Goal: Navigation & Orientation: Find specific page/section

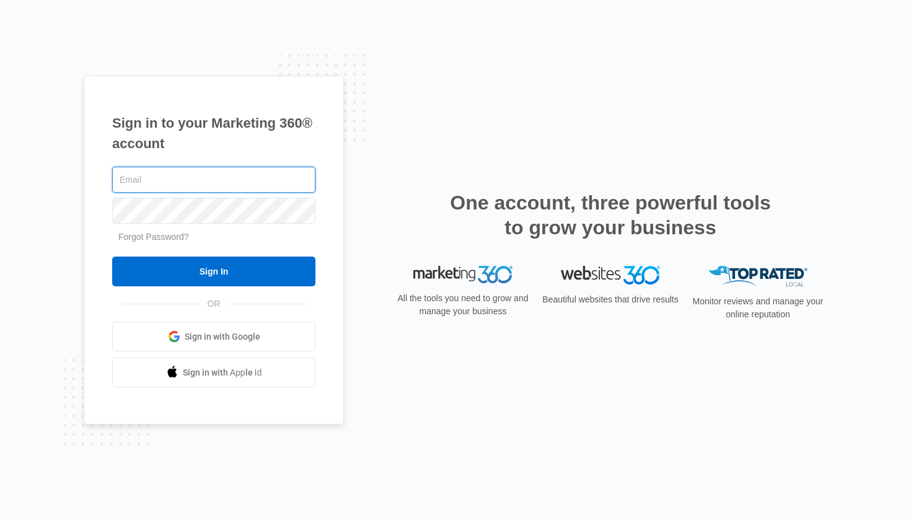
type input "[EMAIL_ADDRESS][DOMAIN_NAME]"
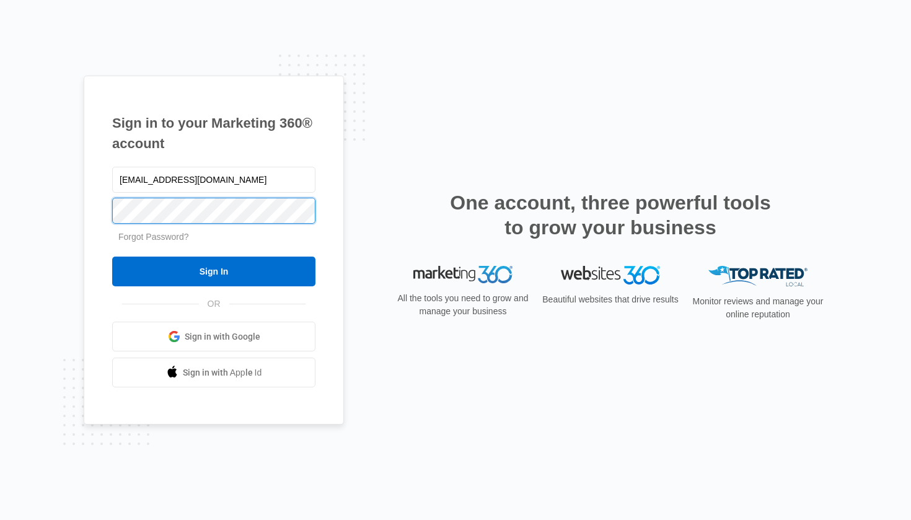
click at [214, 271] on input "Sign In" at bounding box center [213, 272] width 203 height 30
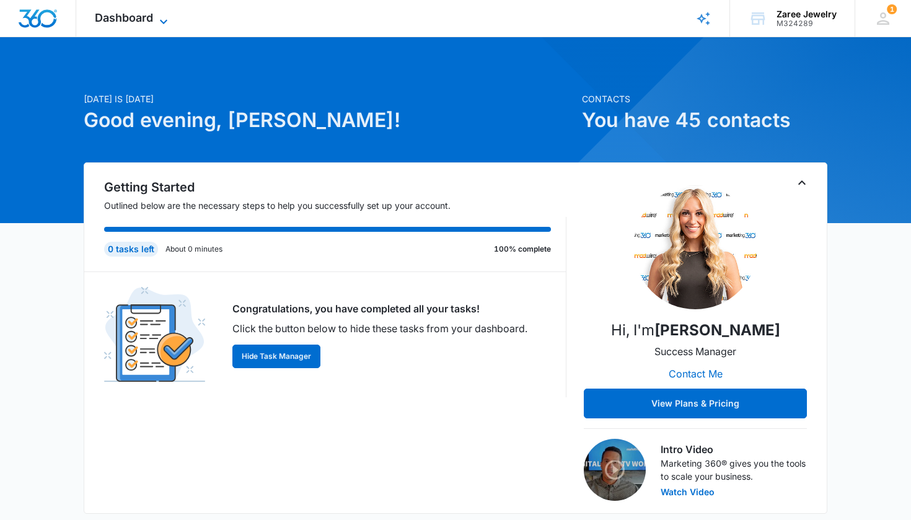
click at [162, 14] on div "Dashboard Apps Reputation Forms CRM Email Social Payments POS Content Ads Intel…" at bounding box center [132, 18] width 113 height 37
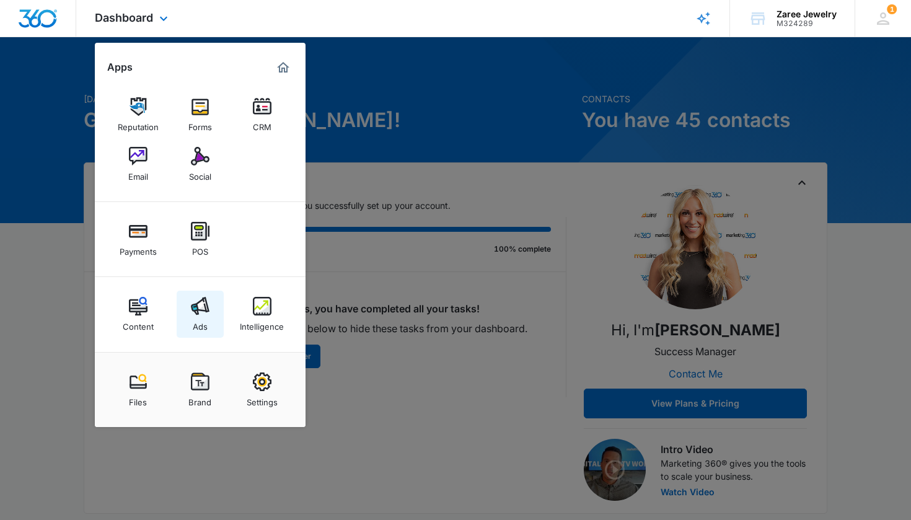
click at [197, 322] on div "Ads" at bounding box center [200, 323] width 15 height 16
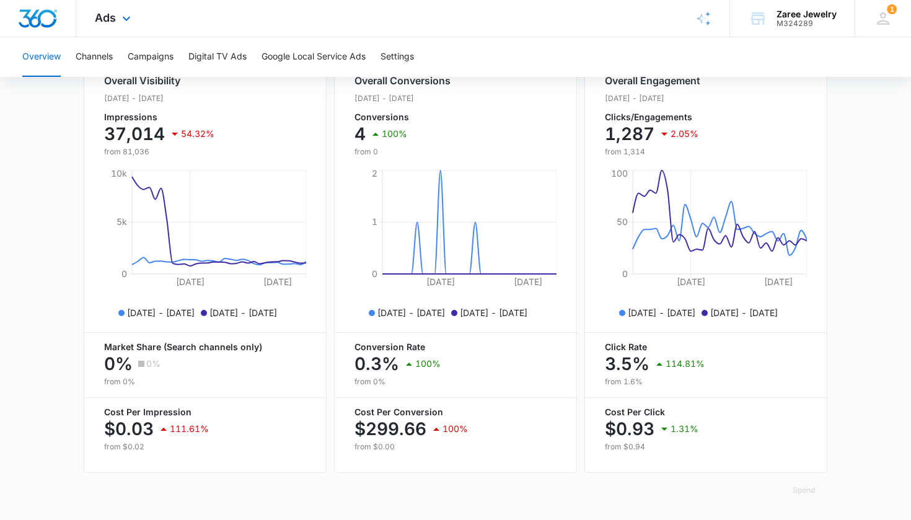
scroll to position [487, 0]
click at [162, 54] on button "Campaigns" at bounding box center [151, 57] width 46 height 40
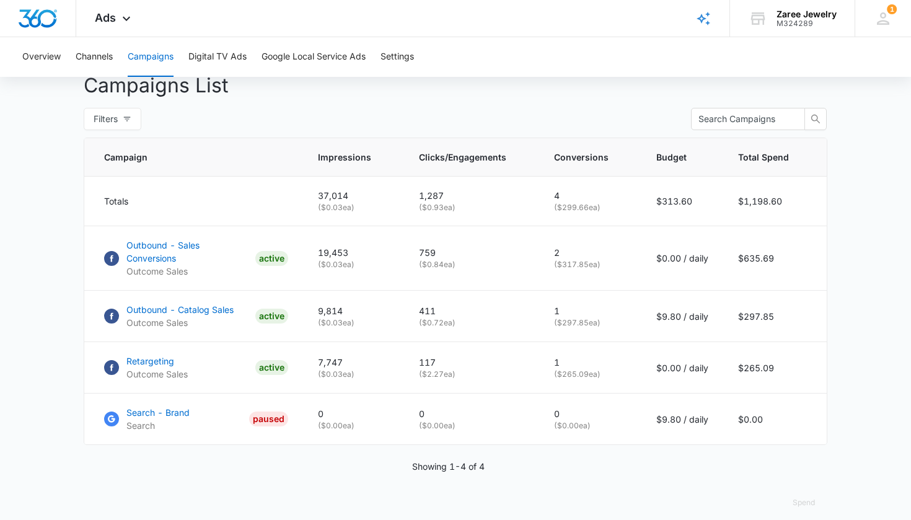
scroll to position [467, 0]
click at [319, 52] on button "Google Local Service Ads" at bounding box center [314, 57] width 104 height 40
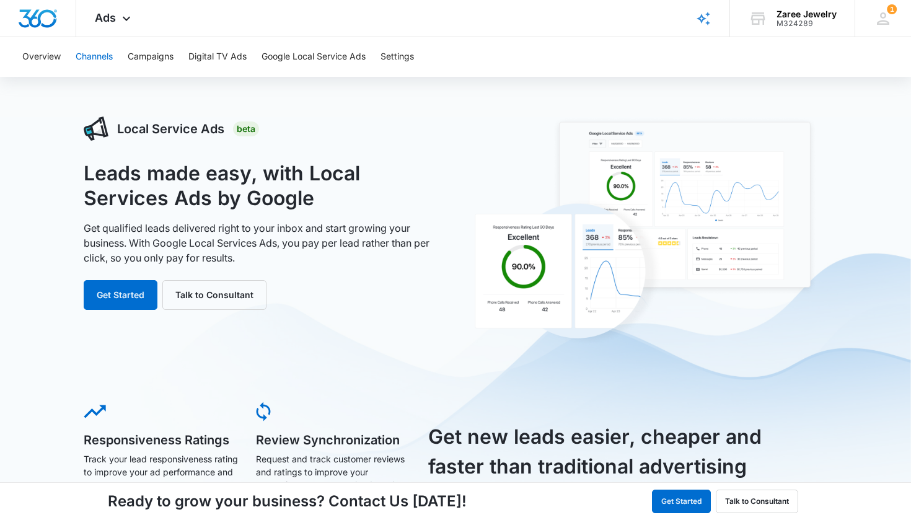
click at [110, 58] on button "Channels" at bounding box center [94, 57] width 37 height 40
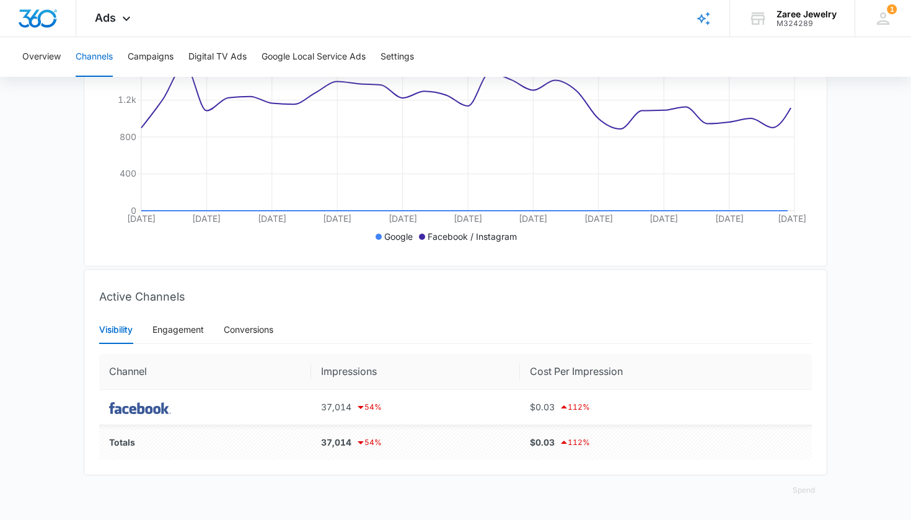
scroll to position [260, 0]
click at [146, 406] on img at bounding box center [140, 408] width 62 height 12
click at [189, 328] on div "Engagement" at bounding box center [177, 330] width 51 height 14
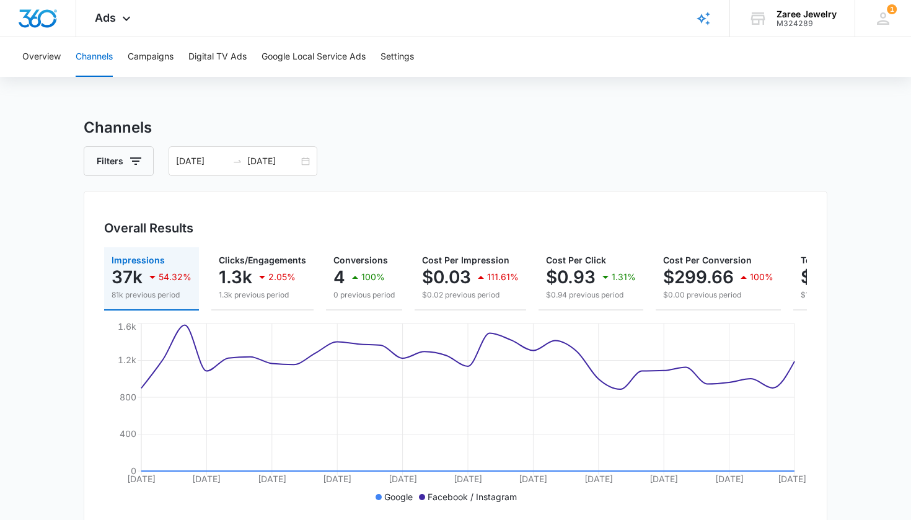
scroll to position [0, 0]
click at [157, 45] on button "Campaigns" at bounding box center [151, 57] width 46 height 40
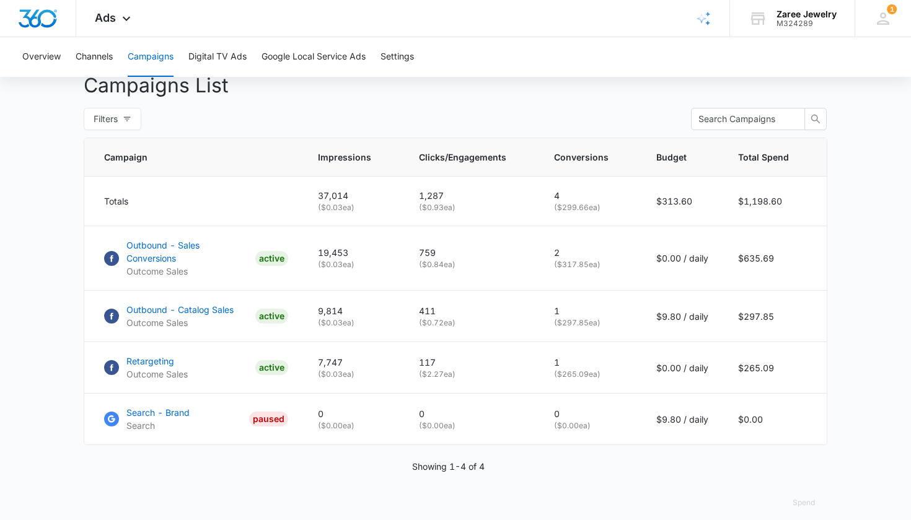
scroll to position [467, 0]
click at [220, 248] on p "Outbound - Sales Conversions" at bounding box center [188, 252] width 124 height 26
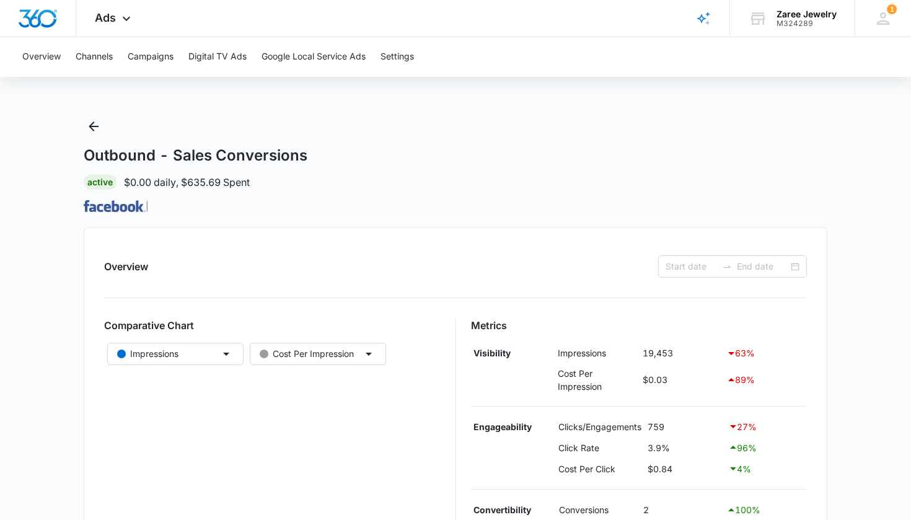
type input "[DATE]"
type input "08/10/2025"
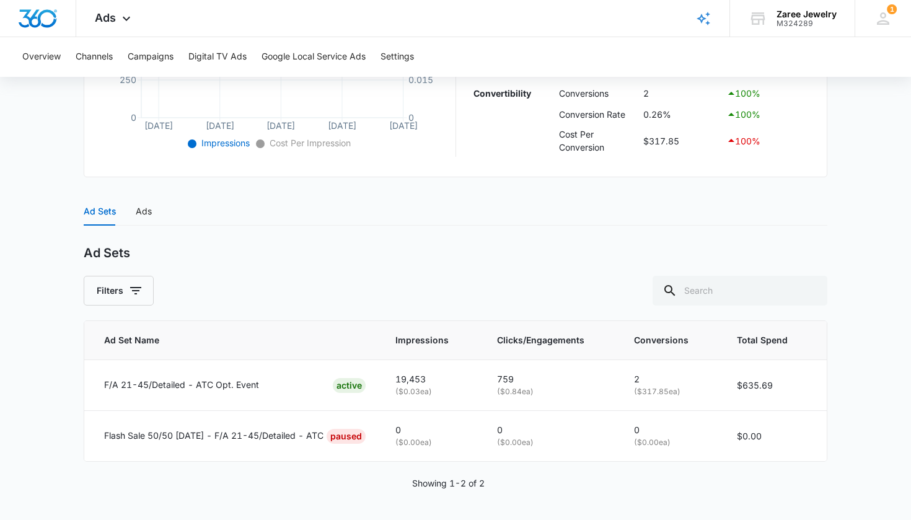
scroll to position [395, 0]
click at [144, 209] on div "Ads" at bounding box center [144, 212] width 16 height 14
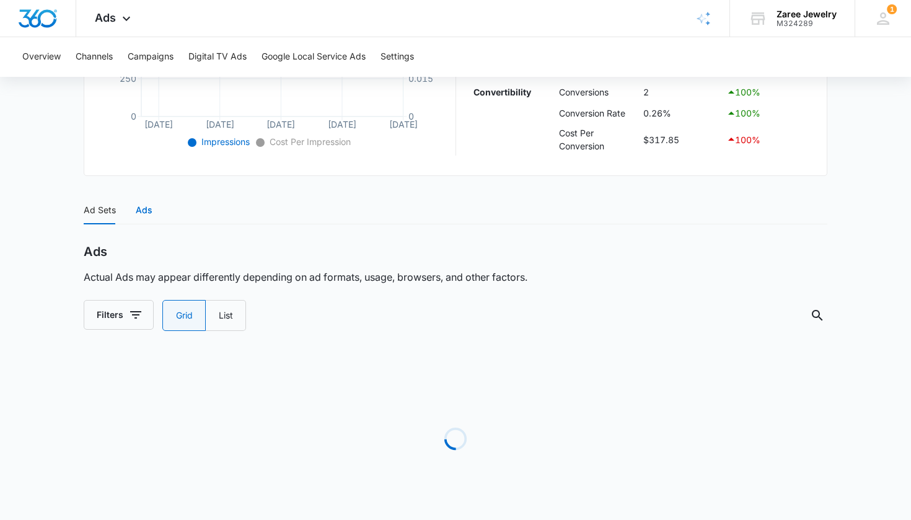
radio input "true"
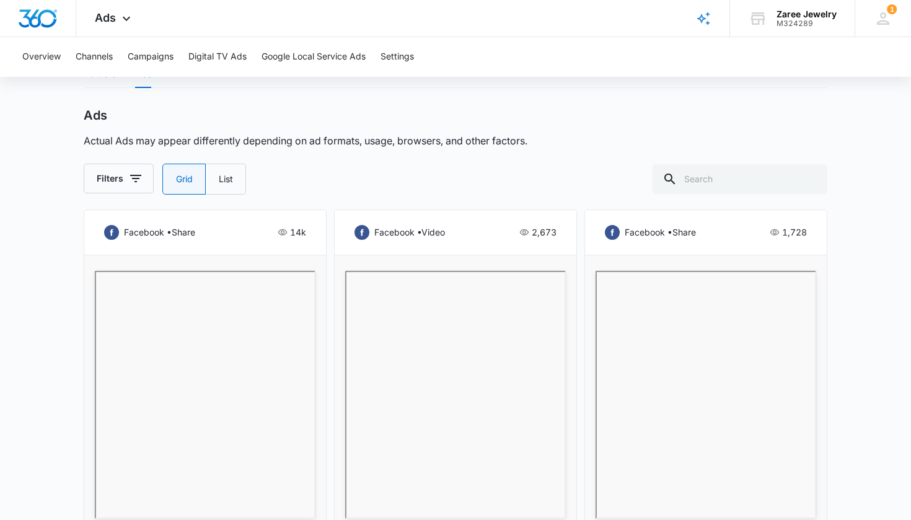
scroll to position [528, 0]
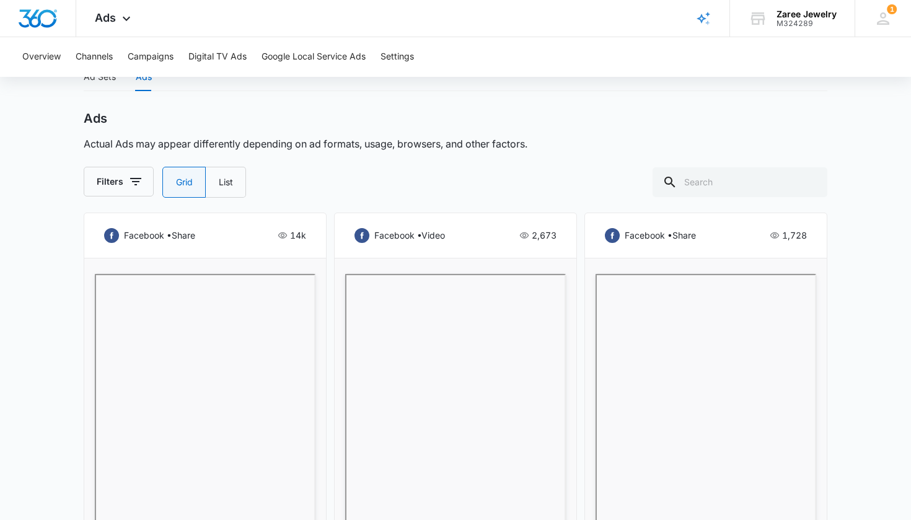
click at [226, 240] on div "facebook • share 14k" at bounding box center [205, 235] width 202 height 15
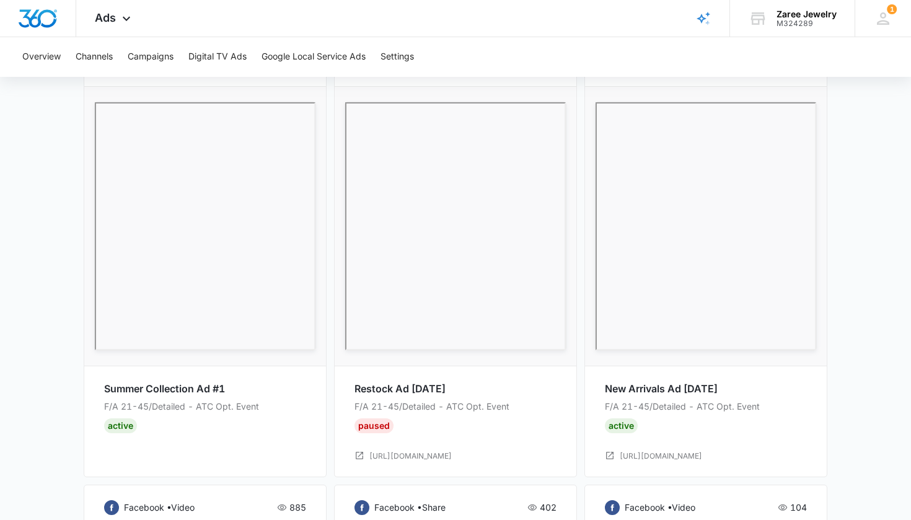
scroll to position [702, 0]
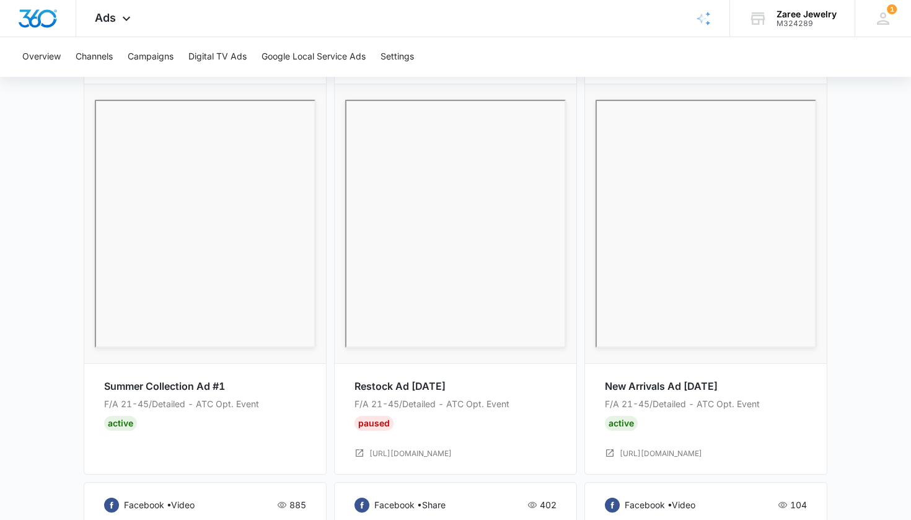
click at [121, 428] on div "Active" at bounding box center [120, 423] width 33 height 15
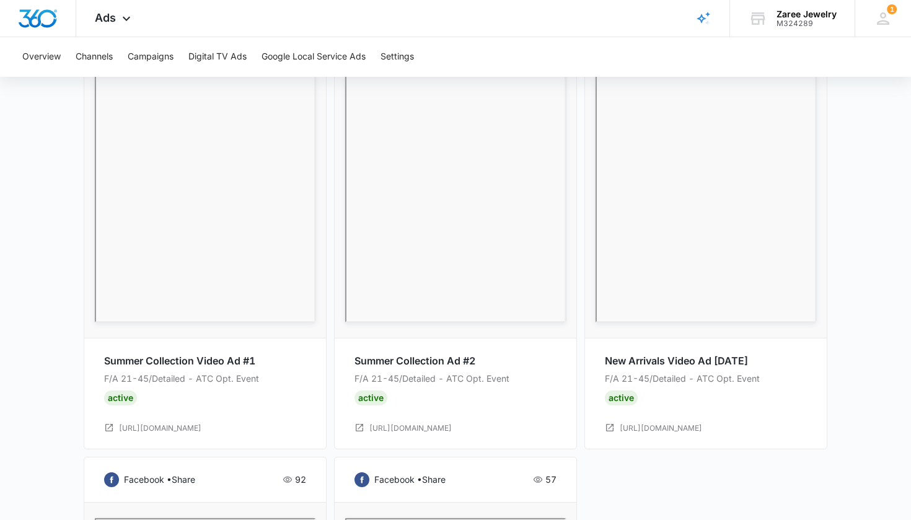
scroll to position [1176, 0]
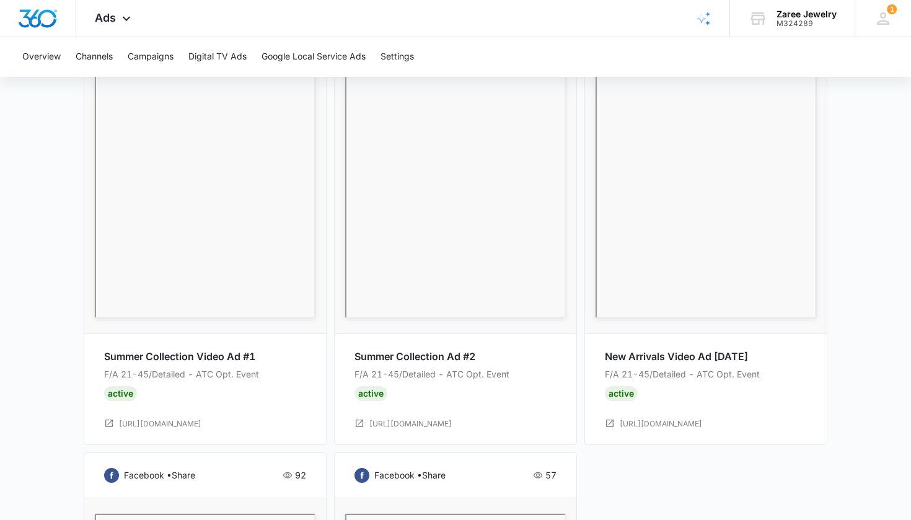
click at [366, 394] on div "Active" at bounding box center [371, 393] width 33 height 15
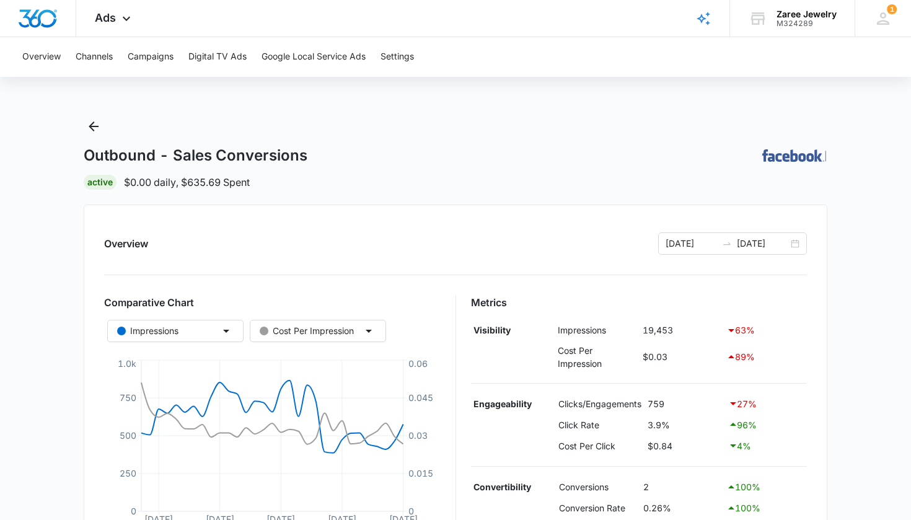
scroll to position [0, 0]
click at [405, 53] on button "Settings" at bounding box center [397, 57] width 33 height 40
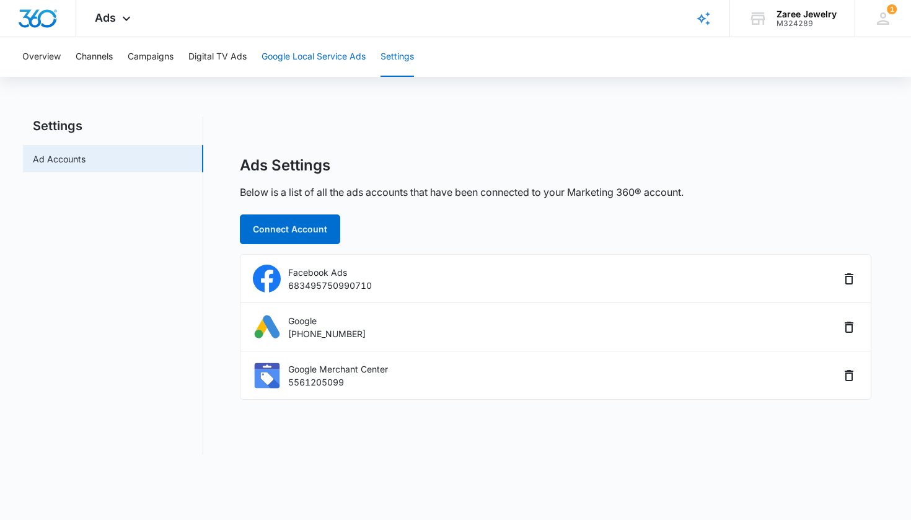
click at [325, 58] on button "Google Local Service Ads" at bounding box center [314, 57] width 104 height 40
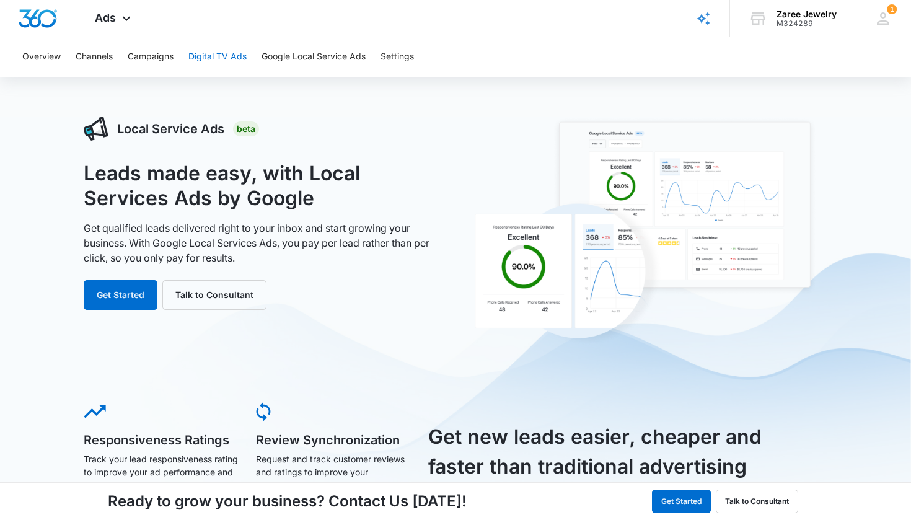
click at [211, 46] on button "Digital TV Ads" at bounding box center [217, 57] width 58 height 40
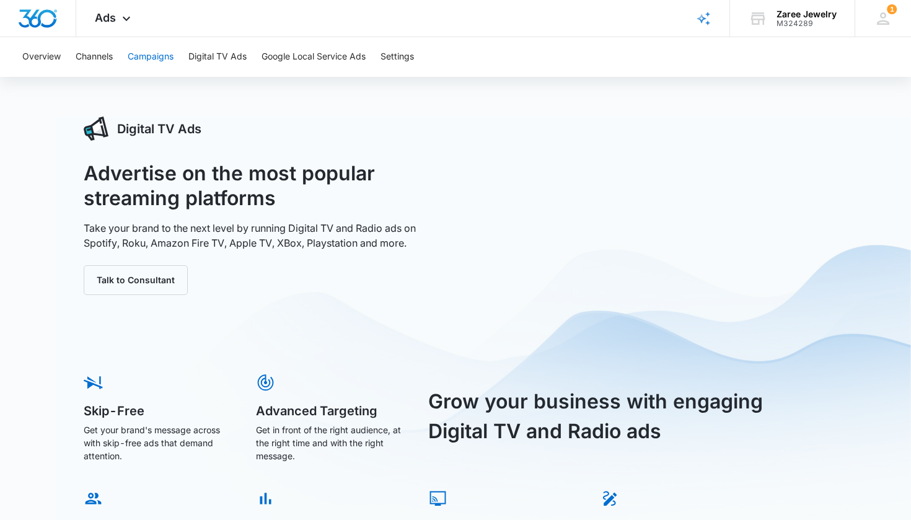
click at [149, 58] on button "Campaigns" at bounding box center [151, 57] width 46 height 40
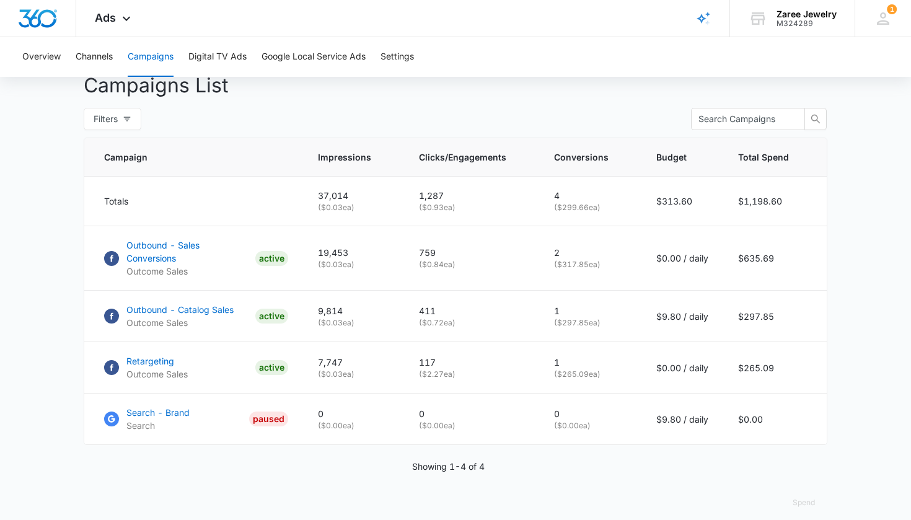
scroll to position [467, 0]
click at [210, 250] on p "Outbound - Sales Conversions" at bounding box center [188, 252] width 124 height 26
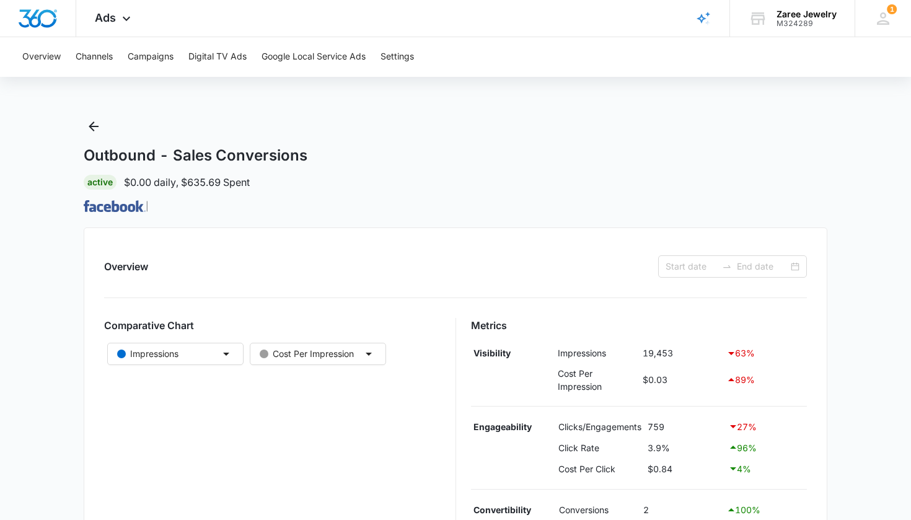
type input "[DATE]"
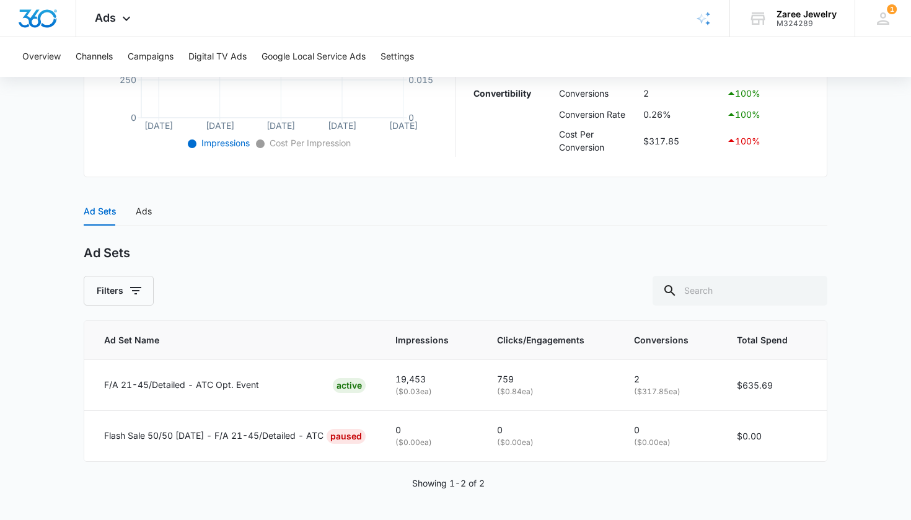
scroll to position [395, 0]
click at [126, 378] on p "F/A 21-45/Detailed - ATC Opt. Event" at bounding box center [181, 385] width 155 height 14
click at [143, 212] on div "Ads" at bounding box center [144, 212] width 16 height 14
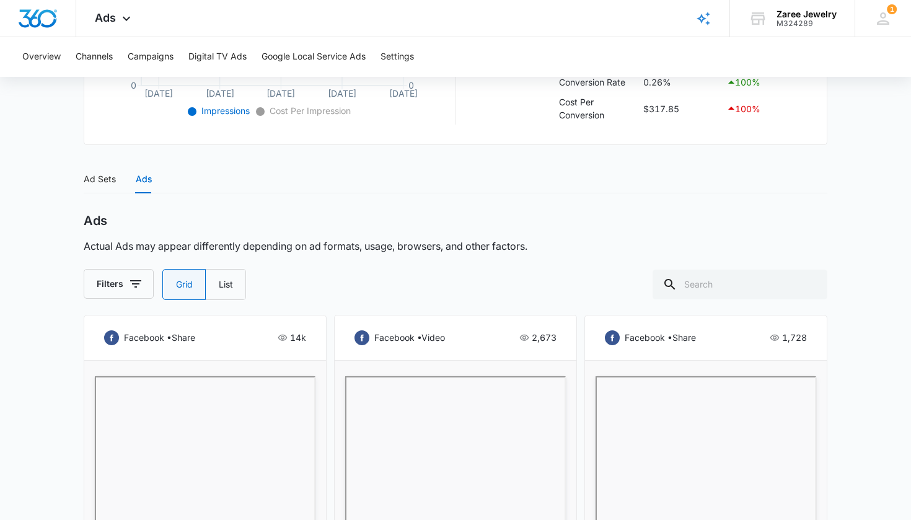
scroll to position [653, 0]
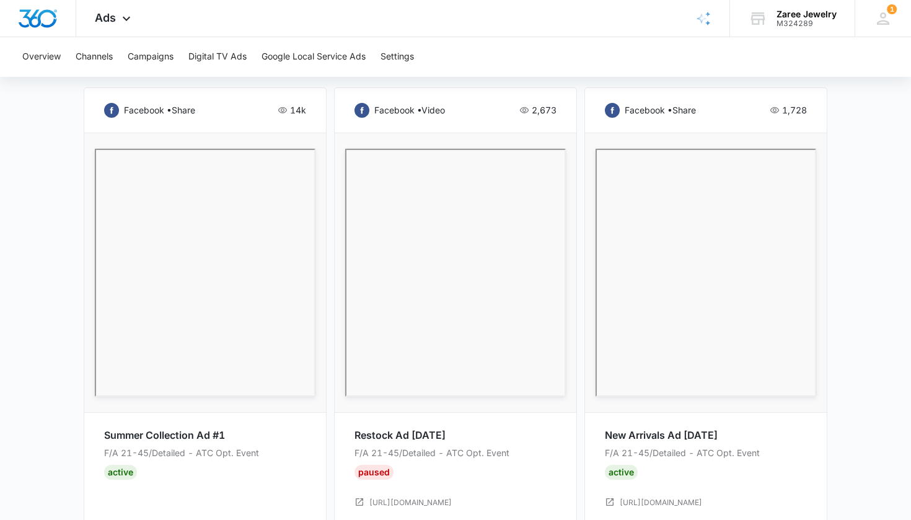
click at [210, 115] on div "facebook • share 14k" at bounding box center [205, 110] width 202 height 15
click at [192, 114] on p "facebook • share" at bounding box center [159, 111] width 71 height 14
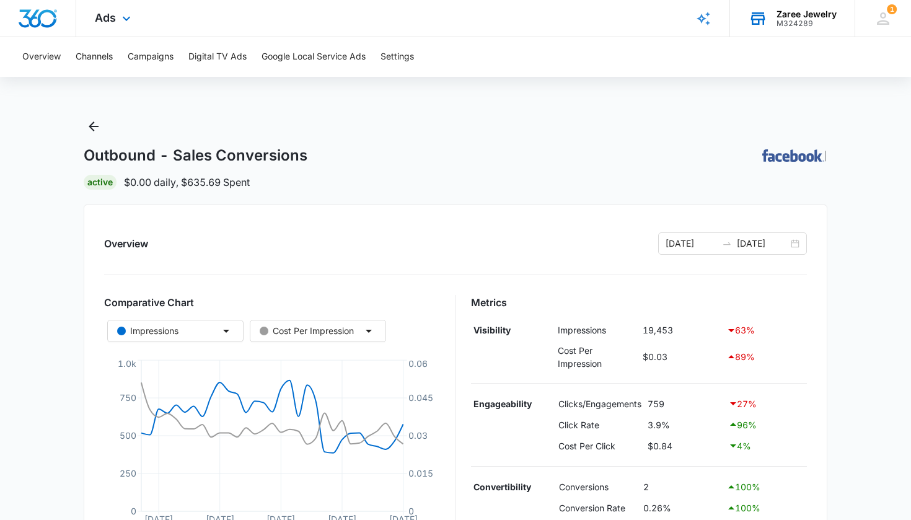
scroll to position [0, 0]
click at [887, 12] on icon at bounding box center [883, 18] width 19 height 19
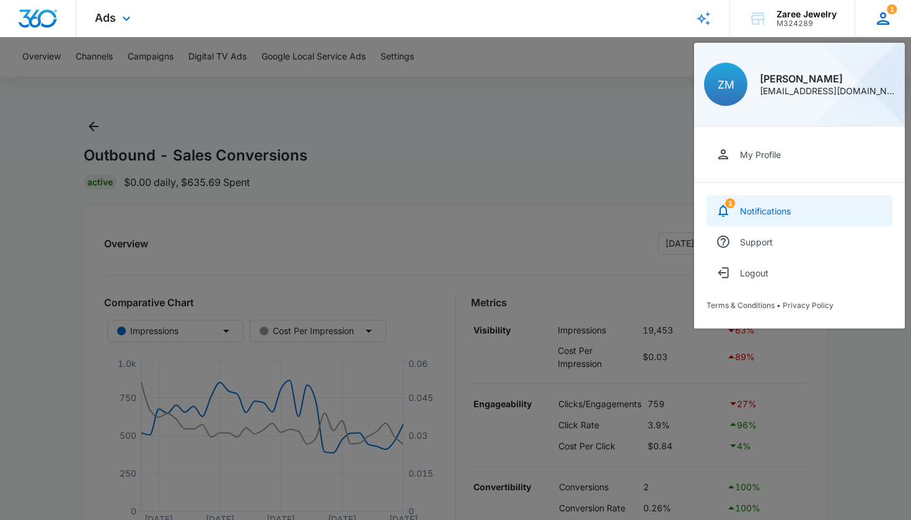
click at [748, 206] on div "Notifications" at bounding box center [765, 211] width 51 height 11
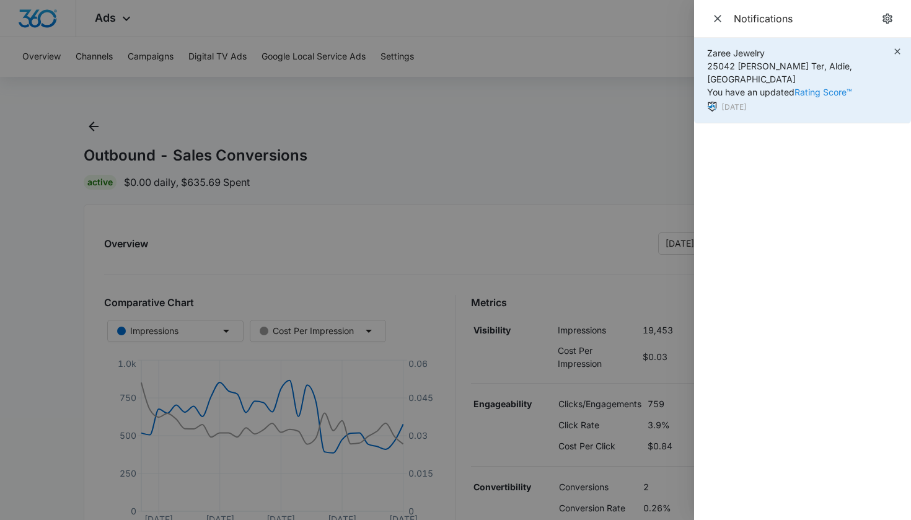
click at [826, 87] on link "Rating Score™" at bounding box center [824, 92] width 58 height 11
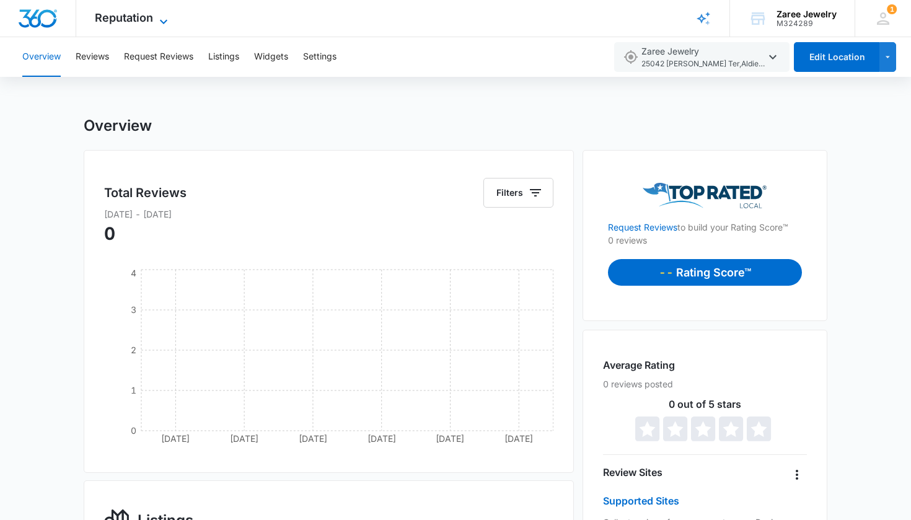
click at [162, 17] on icon at bounding box center [163, 21] width 15 height 15
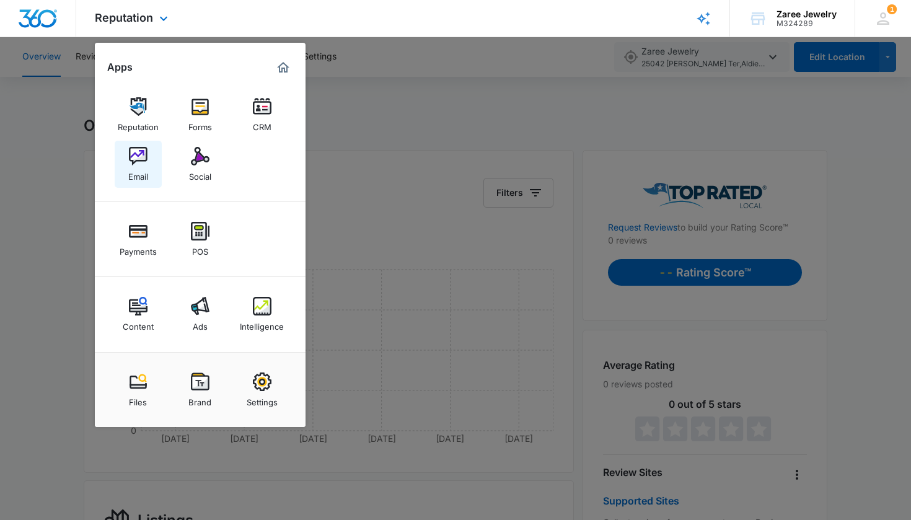
click at [130, 149] on img at bounding box center [138, 156] width 19 height 19
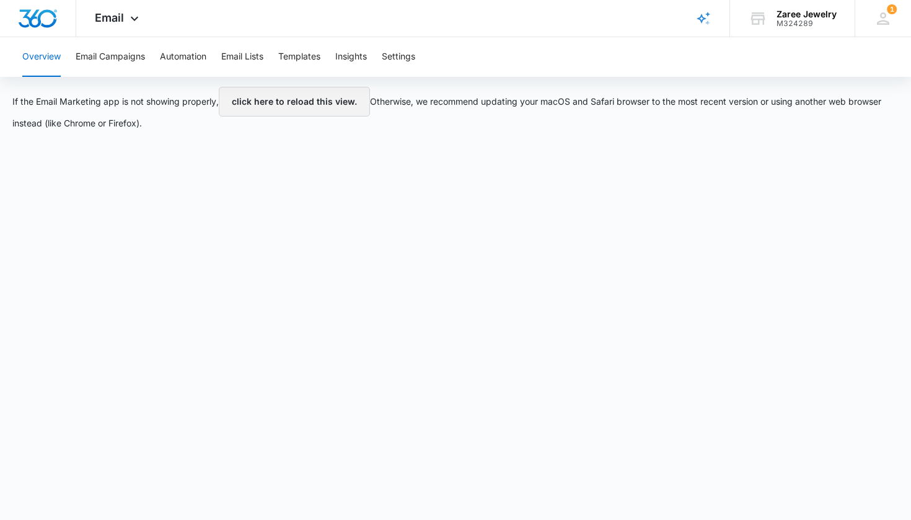
click at [271, 100] on button "click here to reload this view." at bounding box center [294, 102] width 151 height 30
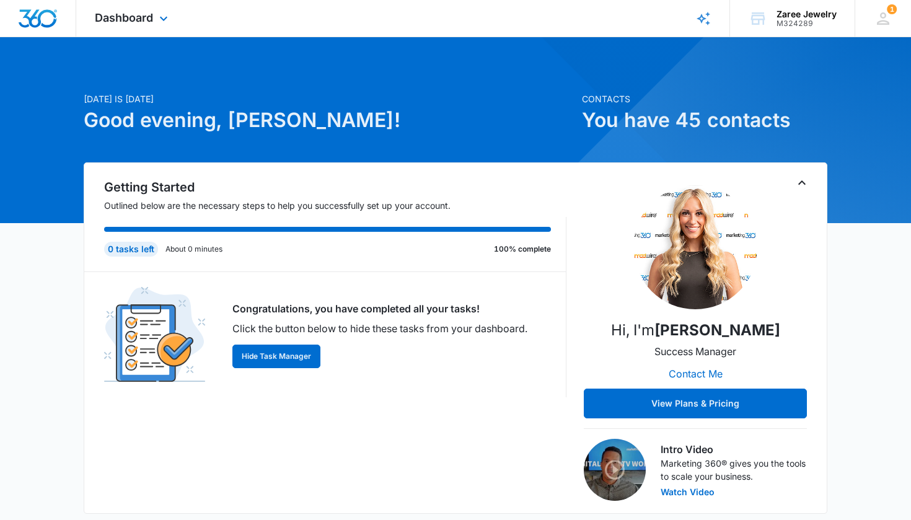
click at [157, 27] on div "Dashboard Apps Reputation Forms CRM Email Social Payments POS Content Ads Intel…" at bounding box center [132, 18] width 113 height 37
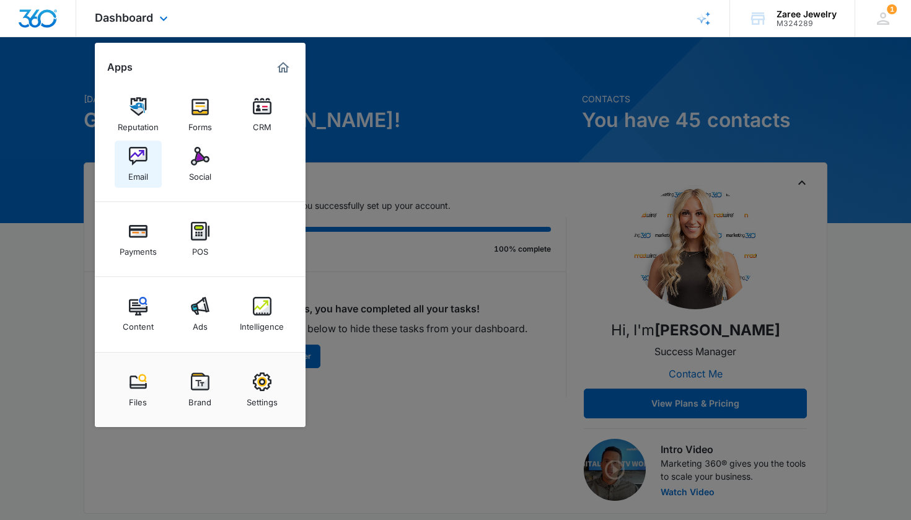
click at [138, 155] on img at bounding box center [138, 156] width 19 height 19
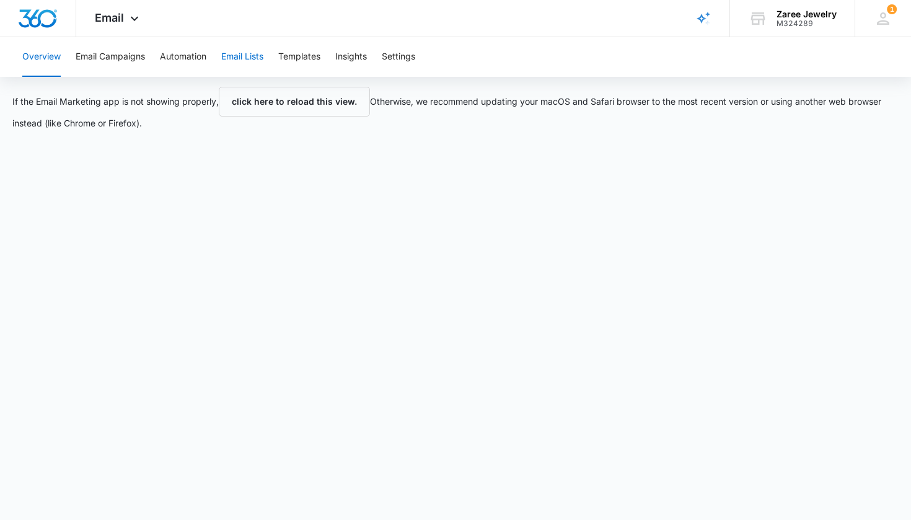
click at [238, 55] on button "Email Lists" at bounding box center [242, 57] width 42 height 40
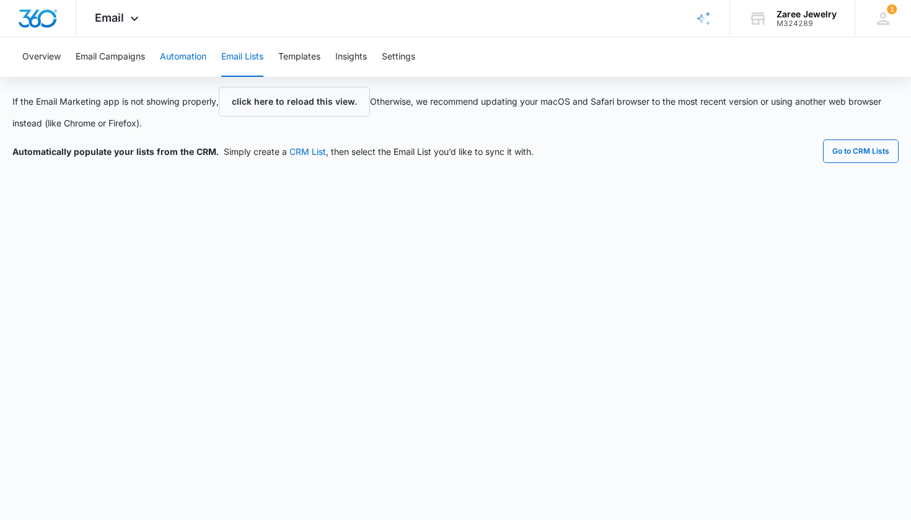
click at [195, 53] on button "Automation" at bounding box center [183, 57] width 46 height 40
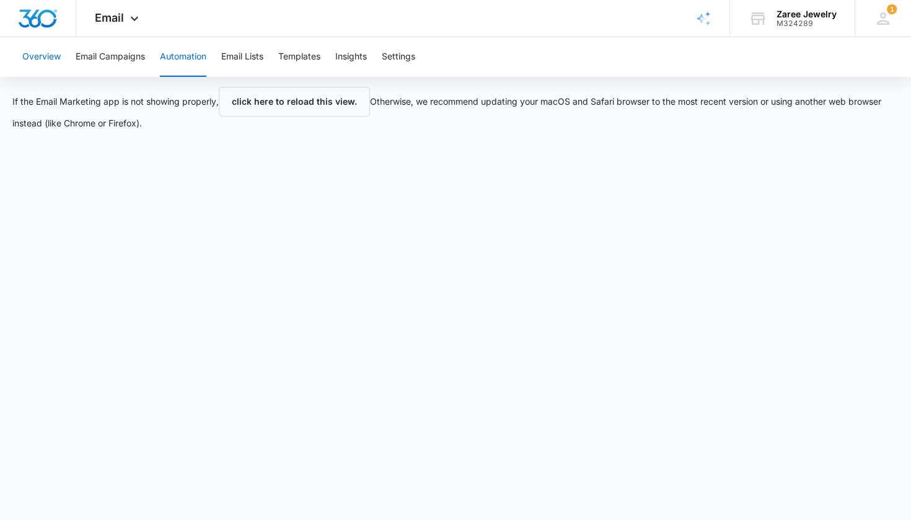
click at [36, 56] on button "Overview" at bounding box center [41, 57] width 38 height 40
click at [113, 53] on button "Email Campaigns" at bounding box center [110, 57] width 69 height 40
click at [119, 16] on span "Email" at bounding box center [109, 17] width 29 height 13
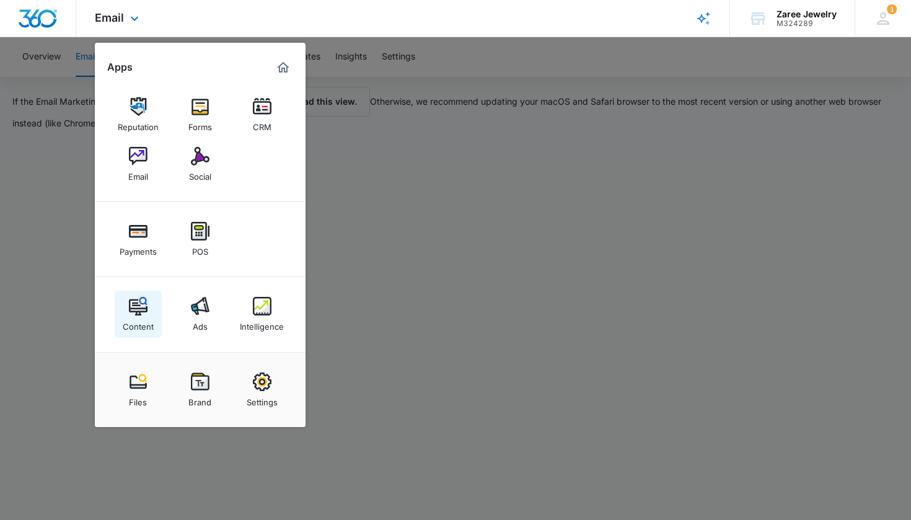
click at [138, 319] on div "Content" at bounding box center [138, 323] width 31 height 16
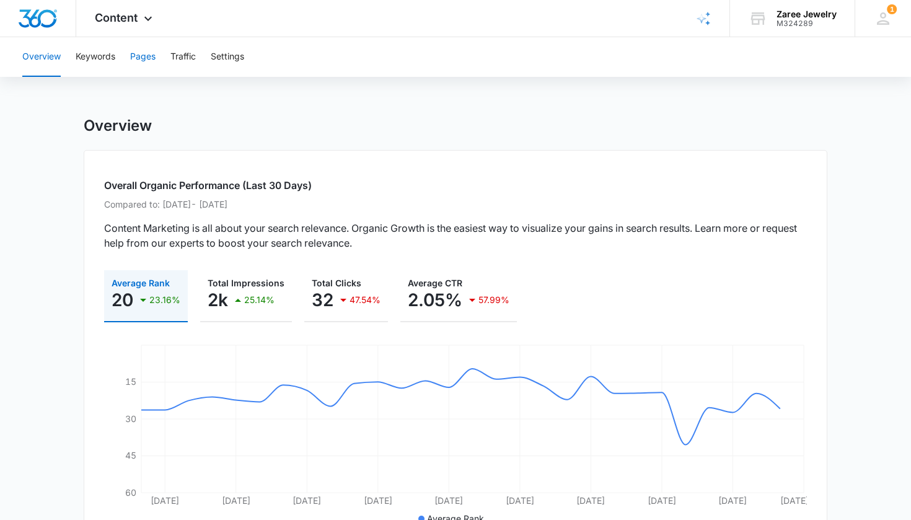
click at [146, 51] on button "Pages" at bounding box center [142, 57] width 25 height 40
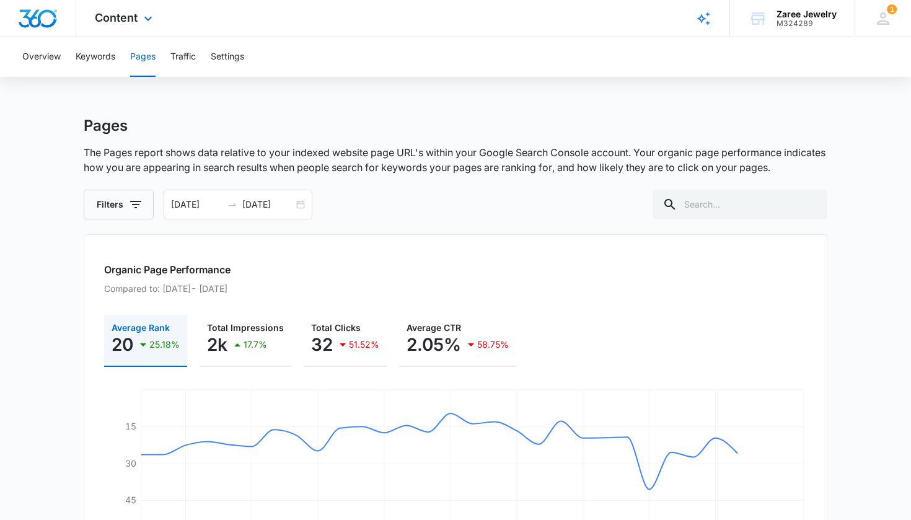
click at [707, 21] on icon "Brand Profile Wizard" at bounding box center [703, 18] width 15 height 15
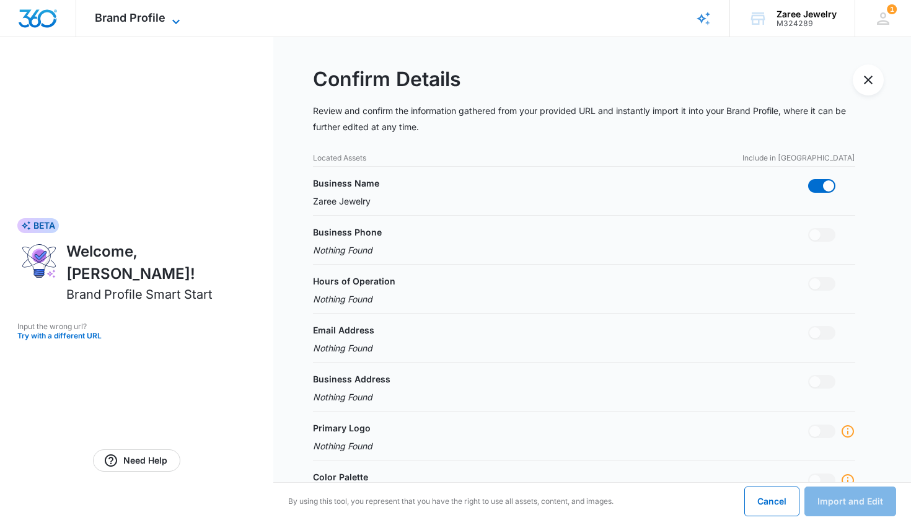
click at [141, 16] on span "Brand Profile" at bounding box center [130, 17] width 71 height 13
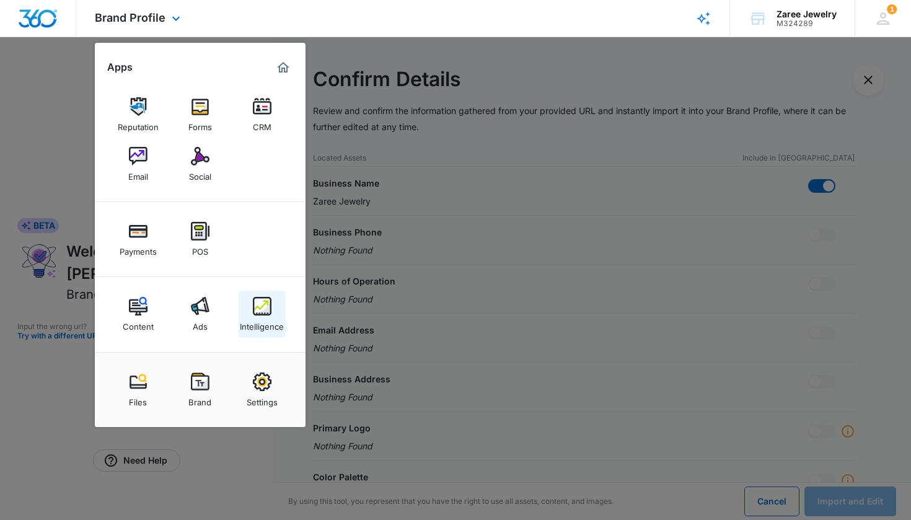
click at [264, 321] on div "Intelligence" at bounding box center [262, 323] width 44 height 16
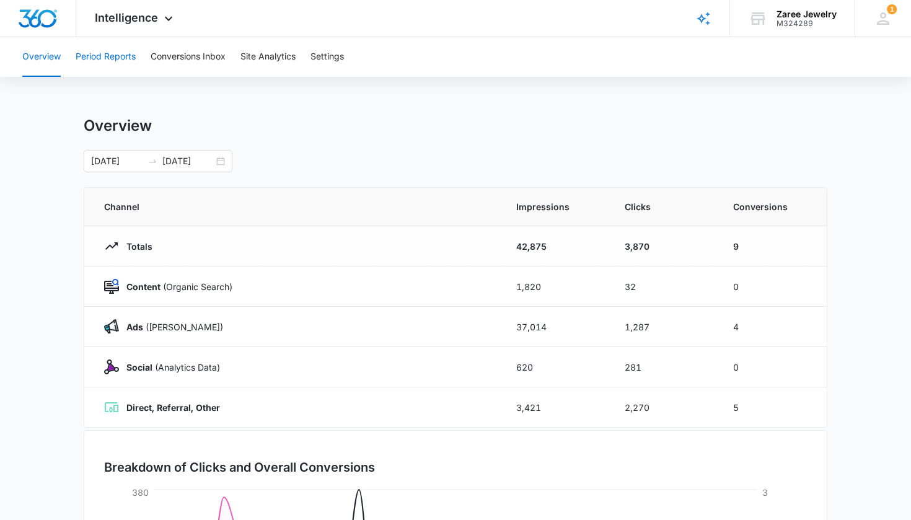
click at [106, 58] on button "Period Reports" at bounding box center [106, 57] width 60 height 40
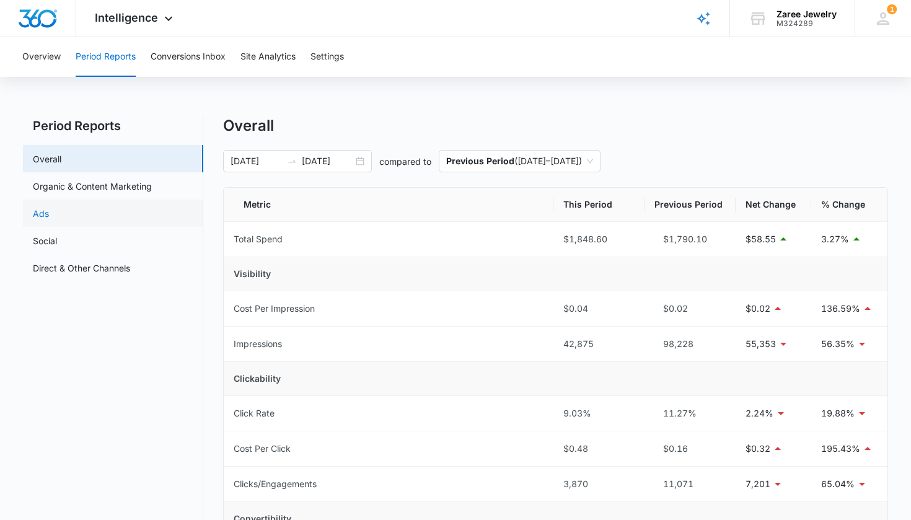
click at [49, 212] on link "Ads" at bounding box center [41, 213] width 16 height 13
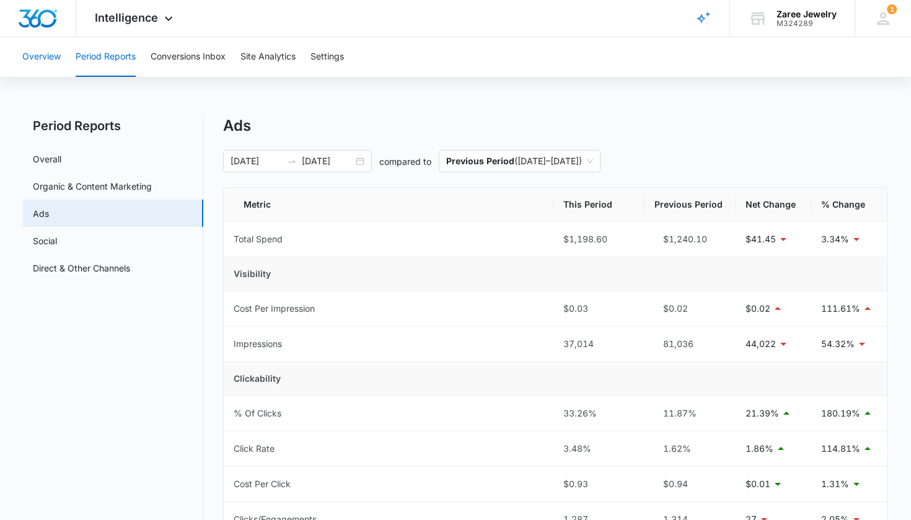
click at [40, 62] on button "Overview" at bounding box center [41, 57] width 38 height 40
